Goal: Task Accomplishment & Management: Use online tool/utility

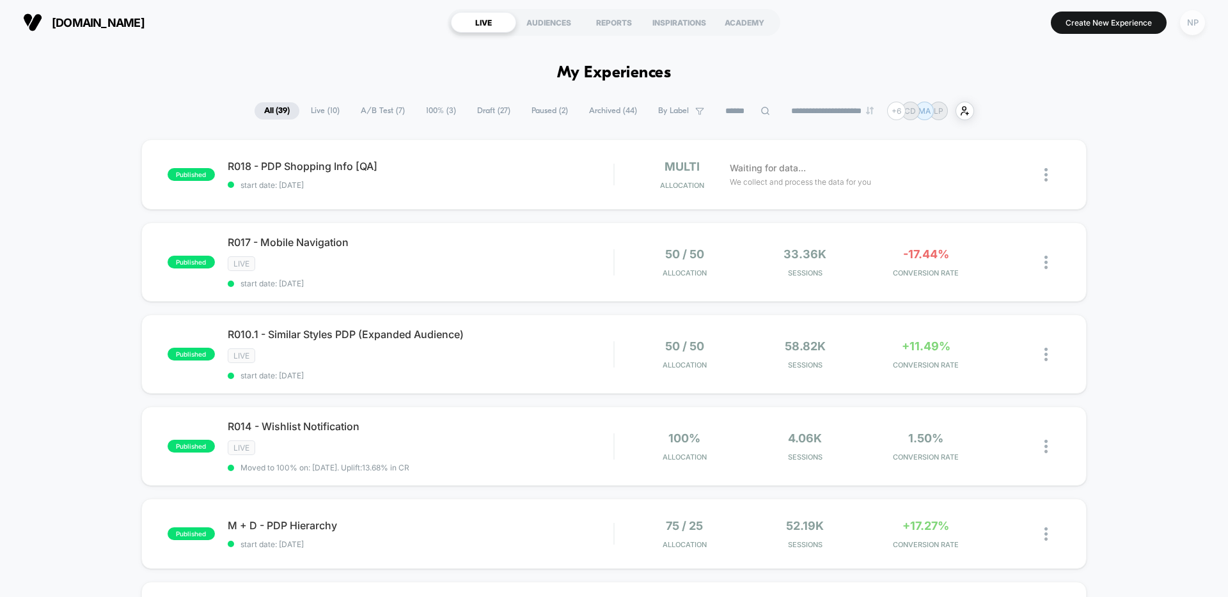
click at [1195, 26] on div "NP" at bounding box center [1192, 22] width 25 height 25
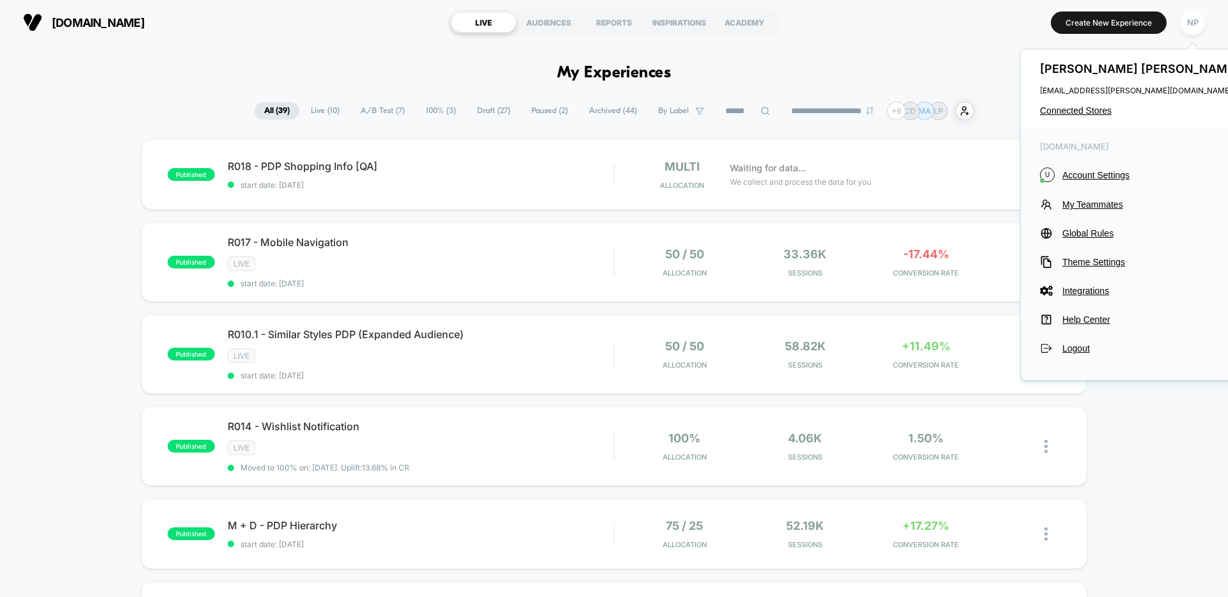
click at [1100, 117] on div "[PERSON_NAME] [PERSON_NAME][EMAIL_ADDRESS][PERSON_NAME][DOMAIN_NAME] Connected …" at bounding box center [1141, 88] width 241 height 79
click at [1102, 111] on span "Connected Stores" at bounding box center [1141, 111] width 202 height 10
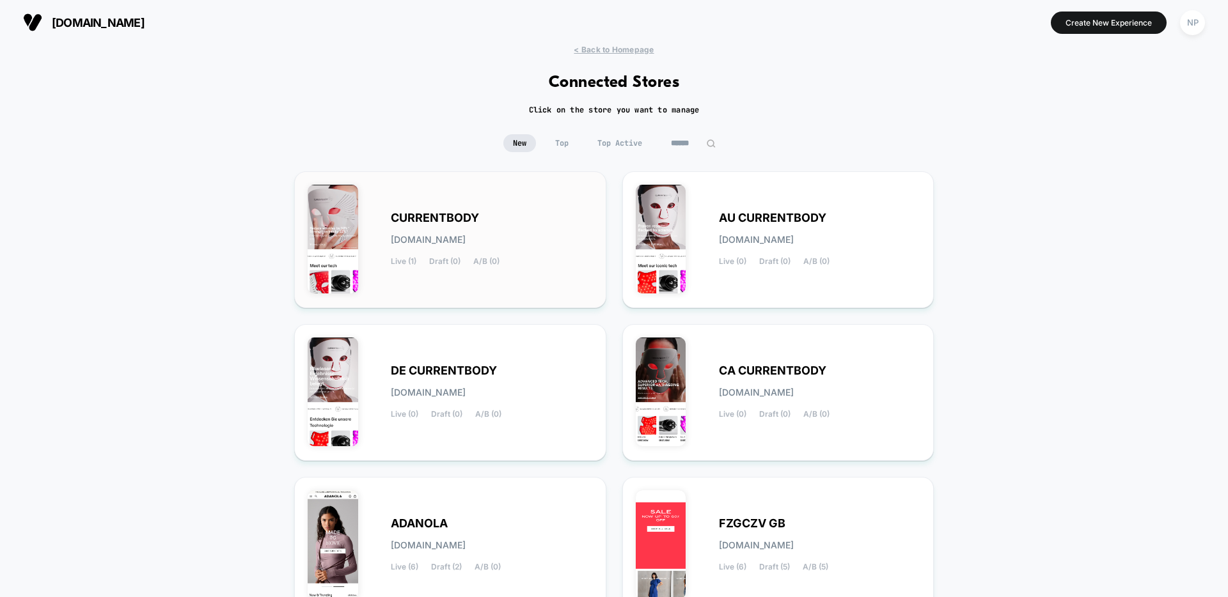
click at [484, 260] on span "A/B (0)" at bounding box center [486, 261] width 26 height 9
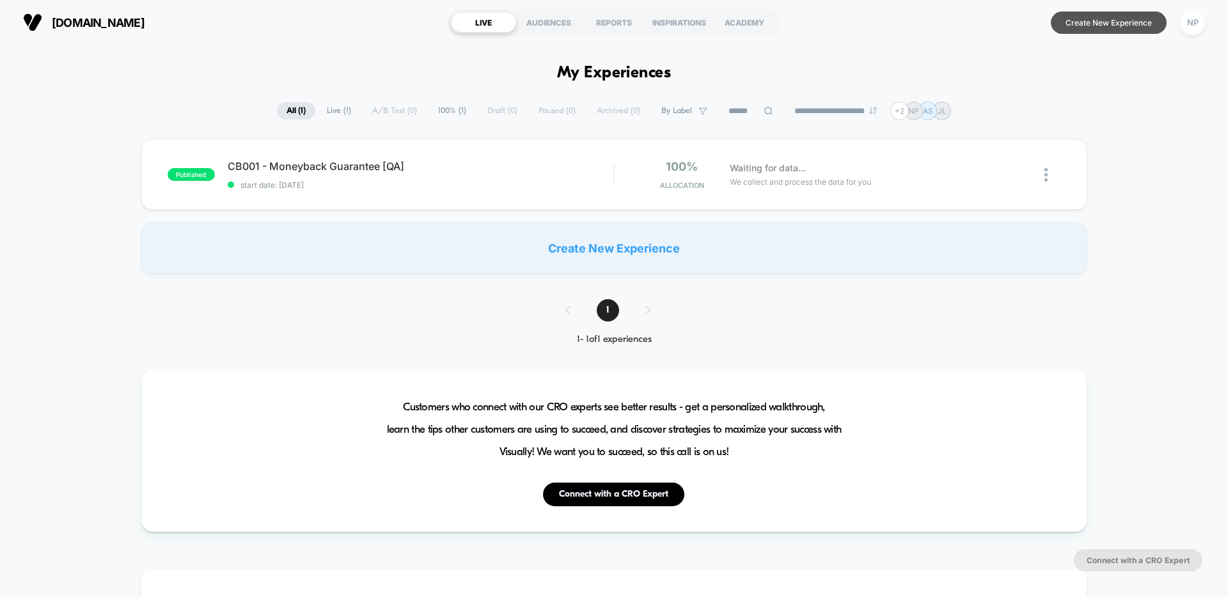
click at [1060, 31] on button "Create New Experience" at bounding box center [1109, 23] width 116 height 22
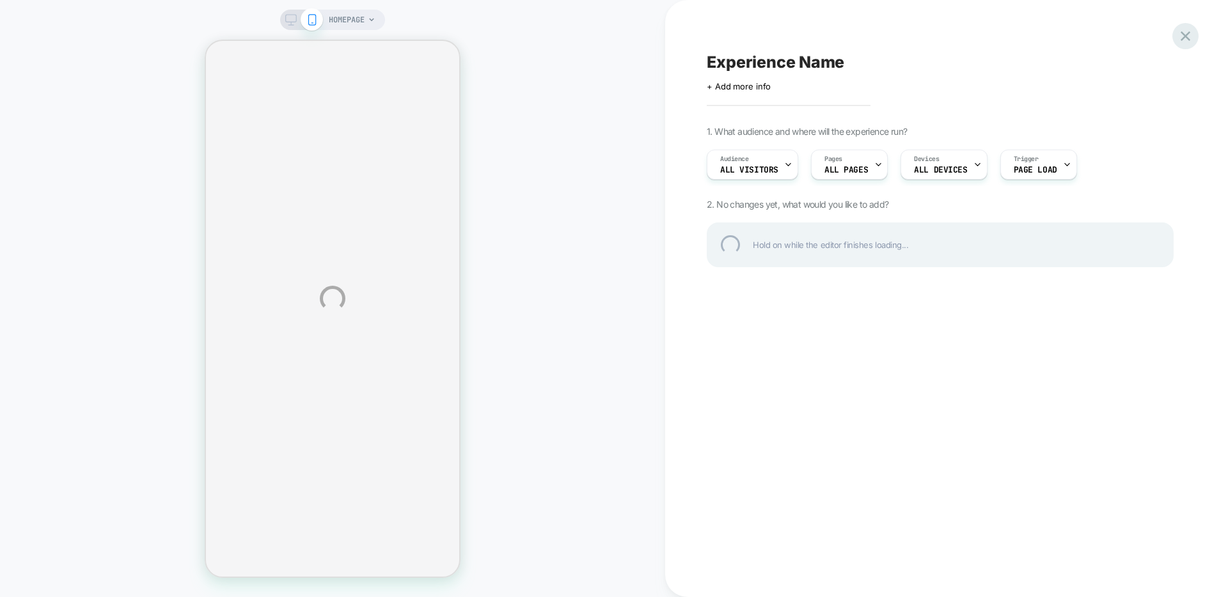
click at [1186, 36] on div at bounding box center [1186, 36] width 26 height 26
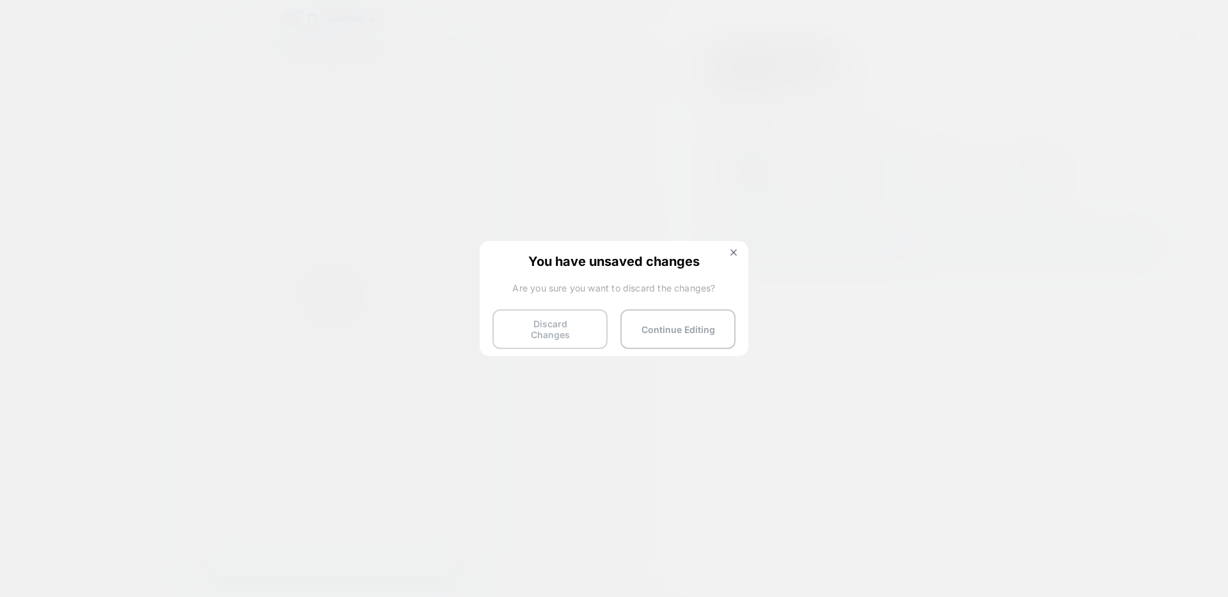
click at [546, 325] on button "Discard Changes" at bounding box center [550, 330] width 115 height 40
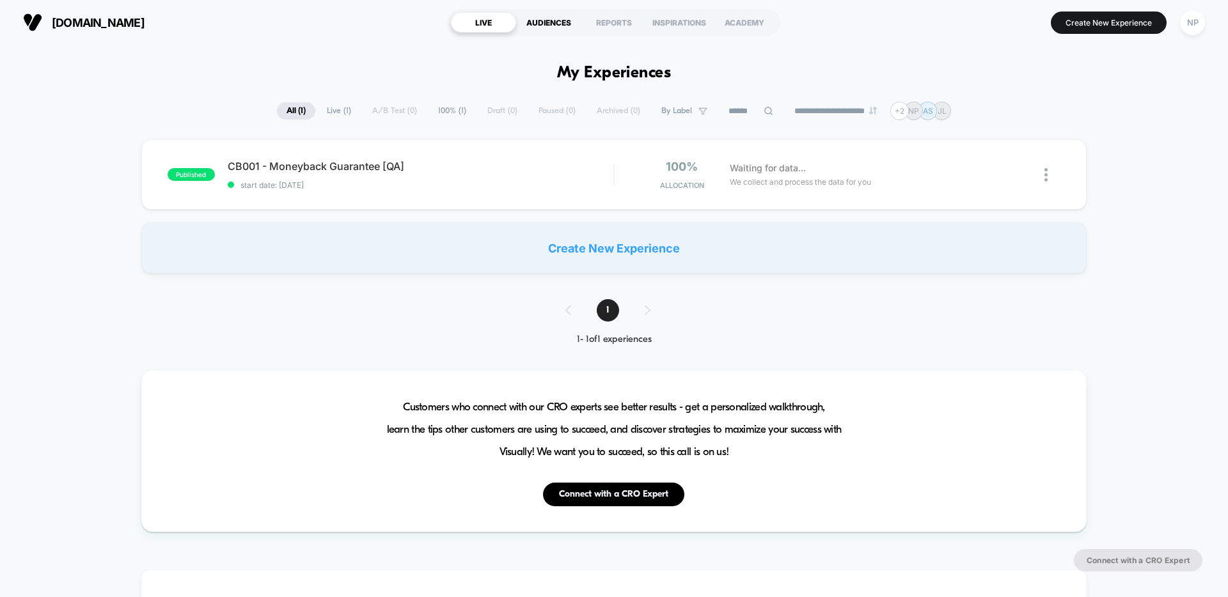
click at [555, 26] on div "AUDIENCES" at bounding box center [548, 22] width 65 height 20
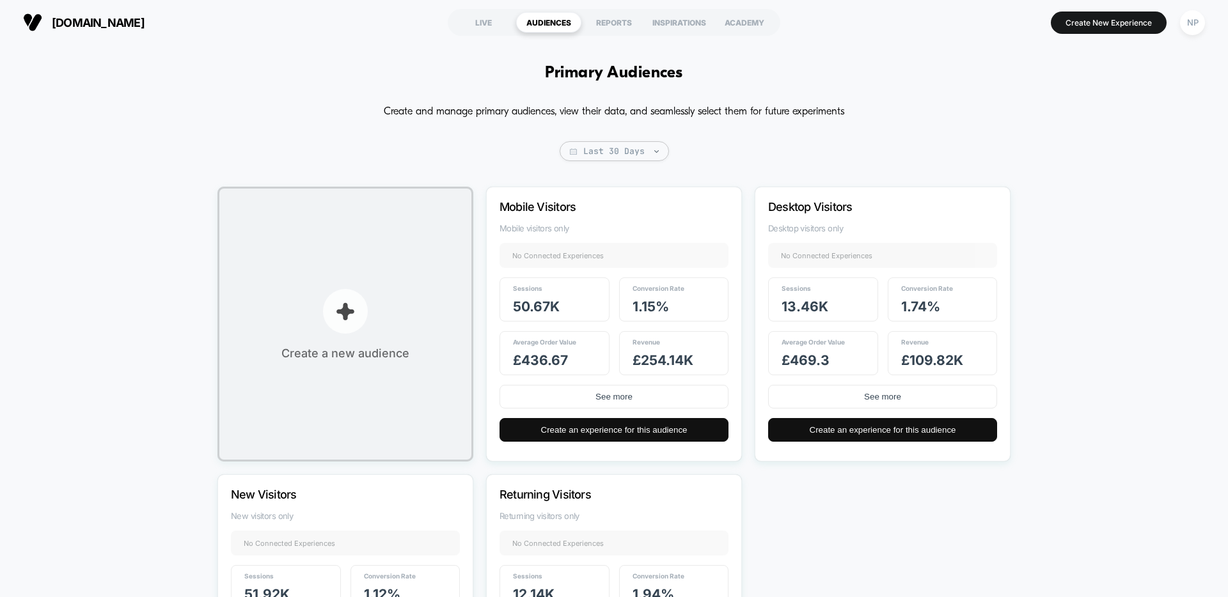
click at [354, 342] on button "Create a new audience" at bounding box center [345, 324] width 256 height 275
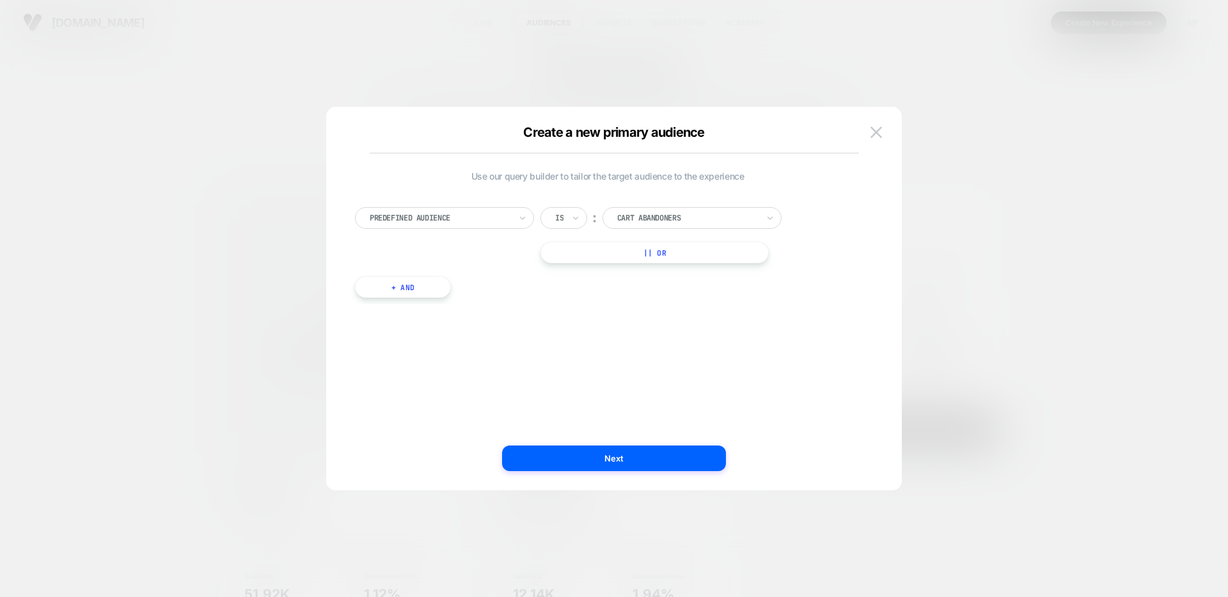
click at [484, 221] on div at bounding box center [440, 218] width 141 height 12
click at [420, 375] on div "Customer Tags" at bounding box center [451, 373] width 166 height 20
click at [431, 214] on div at bounding box center [440, 218] width 141 height 12
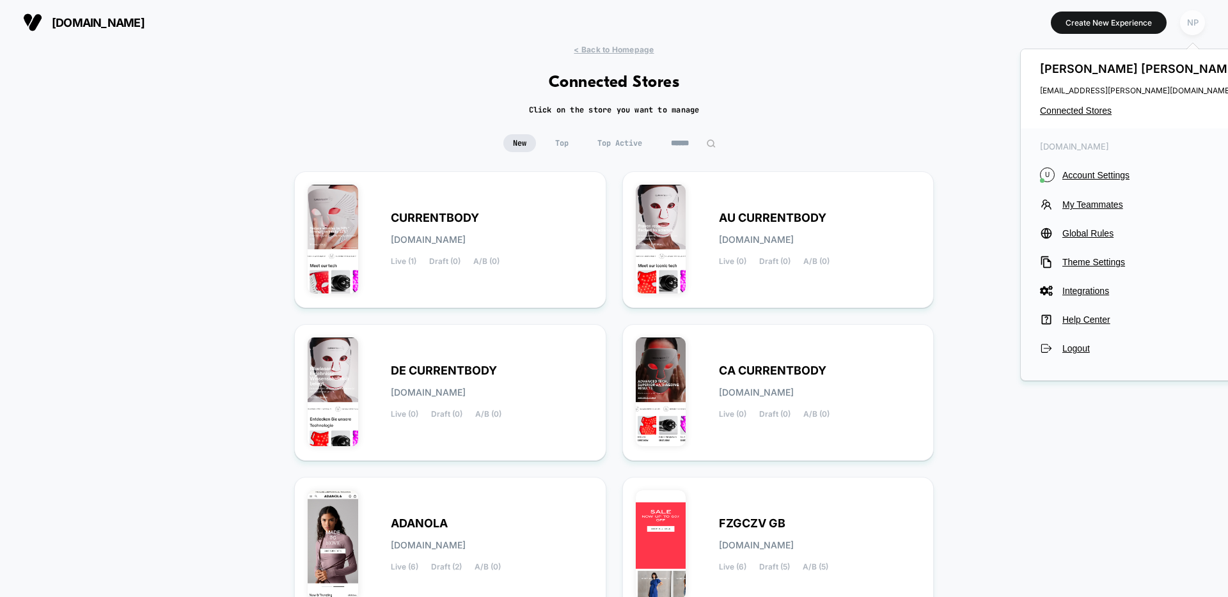
click at [1189, 19] on div "NP" at bounding box center [1192, 22] width 25 height 25
